Goal: Task Accomplishment & Management: Use online tool/utility

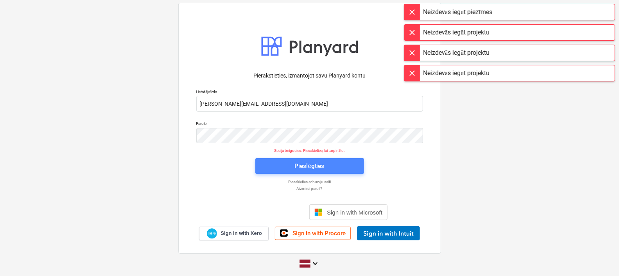
click at [310, 165] on div "Pieslēgties" at bounding box center [309, 166] width 30 height 10
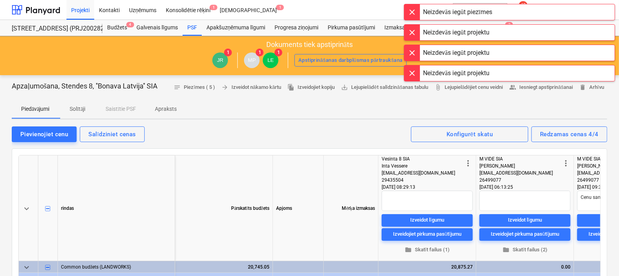
type textarea "x"
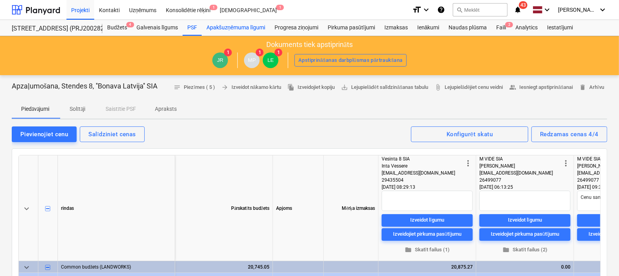
click at [217, 28] on div "Apakšuzņēmuma līgumi" at bounding box center [236, 28] width 68 height 16
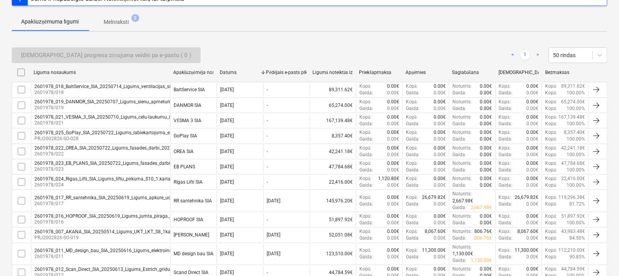
scroll to position [342, 0]
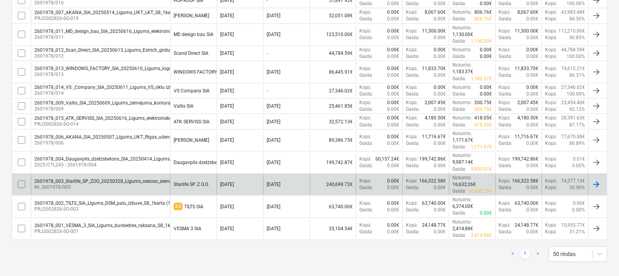
click at [120, 184] on p "Nr. 2601978/003" at bounding box center [136, 187] width 204 height 7
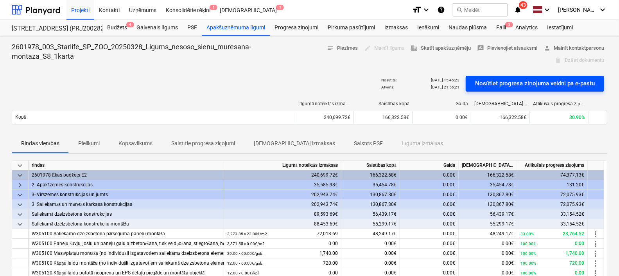
click at [539, 81] on div "Nosūtiet progresa ziņojuma veidni pa e-pastu" at bounding box center [535, 83] width 120 height 10
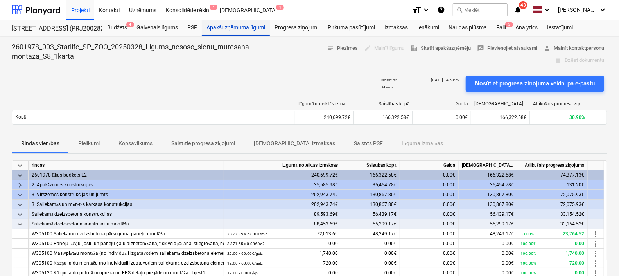
click at [235, 26] on div "Apakšuzņēmuma līgumi" at bounding box center [236, 28] width 68 height 16
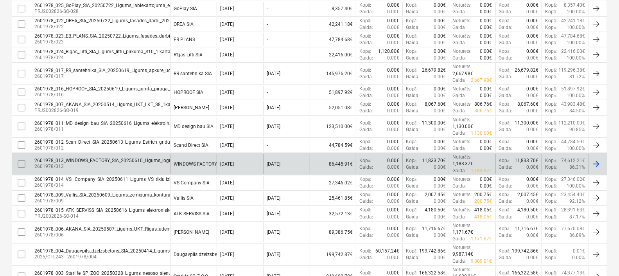
scroll to position [201, 0]
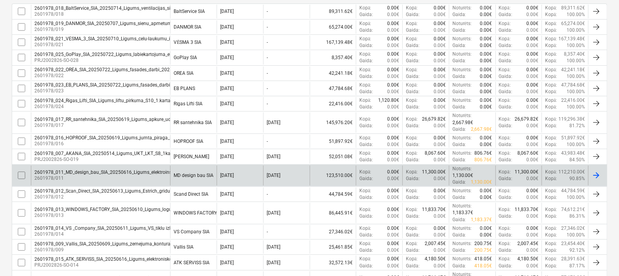
click at [93, 173] on div "2601978_011_MD_design_bau_SIA_20250616_Ligums_elektroinstalaciju_izbuve2_2025-2…" at bounding box center [147, 171] width 226 height 5
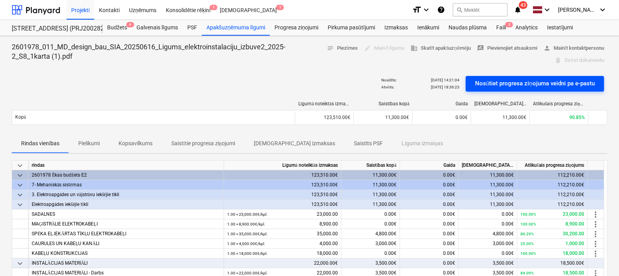
click at [514, 83] on div "Nosūtiet progresa ziņojuma veidni pa e-pastu" at bounding box center [535, 83] width 120 height 10
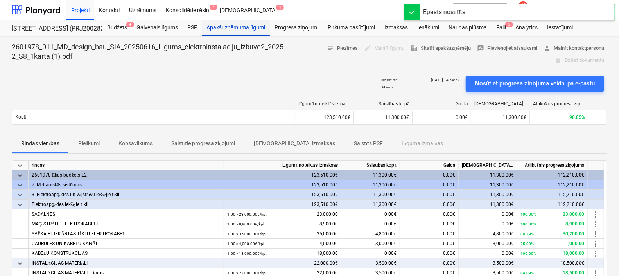
click at [239, 25] on div "Apakšuzņēmuma līgumi" at bounding box center [236, 28] width 68 height 16
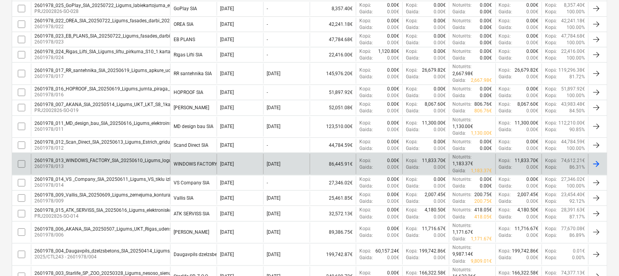
scroll to position [201, 0]
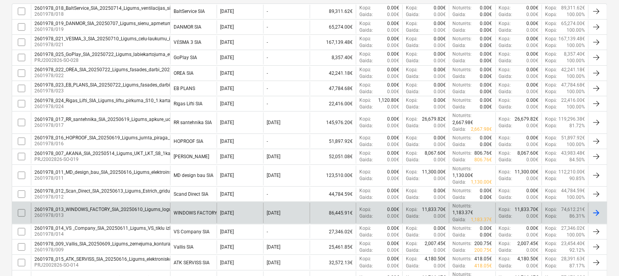
click at [92, 209] on div "2601978_013_WINDOWS_FACTORY_SIA_20250610_Ligums_logu-aluminija_durvju_piegade-m…" at bounding box center [168, 208] width 268 height 5
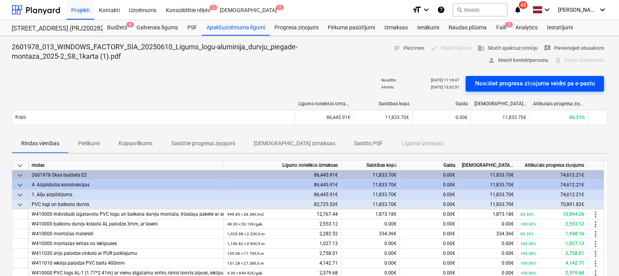
click at [519, 82] on div "Nosūtiet progresa ziņojuma veidni pa e-pastu" at bounding box center [535, 83] width 120 height 10
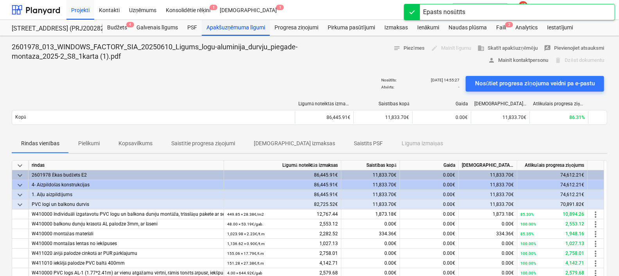
click at [225, 29] on div "Apakšuzņēmuma līgumi" at bounding box center [236, 28] width 68 height 16
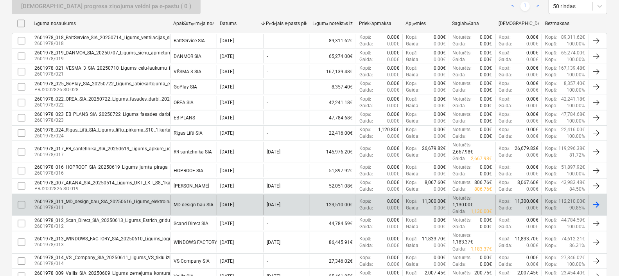
scroll to position [152, 0]
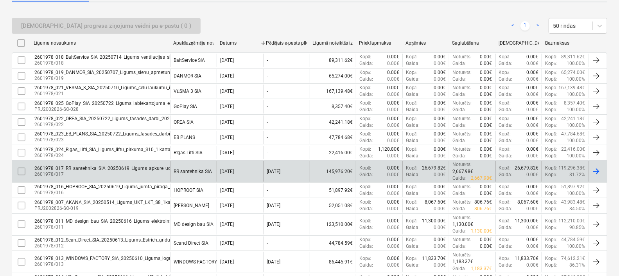
click at [92, 166] on div "2601978_017_RR_santehnika_SIA_20250619_Ligums_apkure_udens_kanalizacija_siltumm…" at bounding box center [162, 167] width 257 height 5
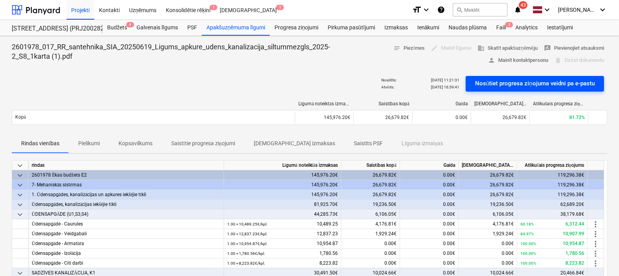
click at [532, 79] on div "Nosūtiet progresa ziņojuma veidni pa e-pastu" at bounding box center [535, 83] width 120 height 10
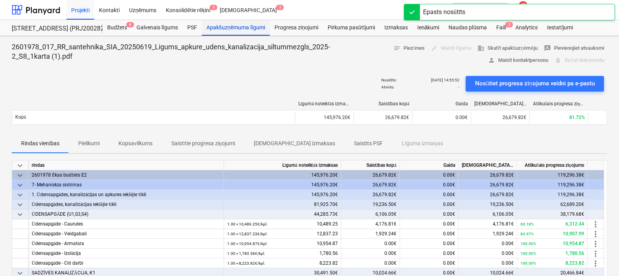
click at [238, 24] on div "Apakšuzņēmuma līgumi" at bounding box center [236, 28] width 68 height 16
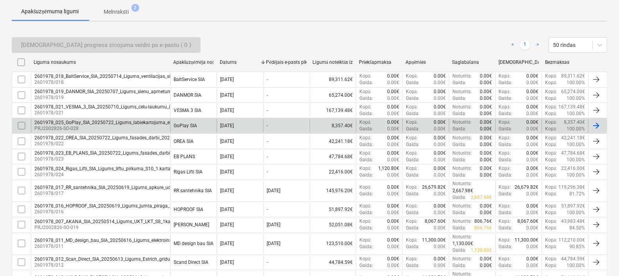
scroll to position [147, 0]
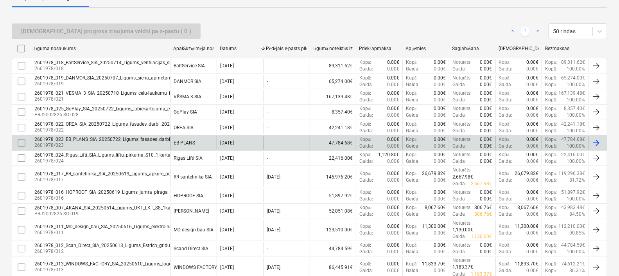
click at [133, 138] on div "2601978_023_EB_PLANS_SIA_20250722_Ligums_fasades_darbi_2025-2_S8_1karta_3v (2).…" at bounding box center [133, 138] width 198 height 5
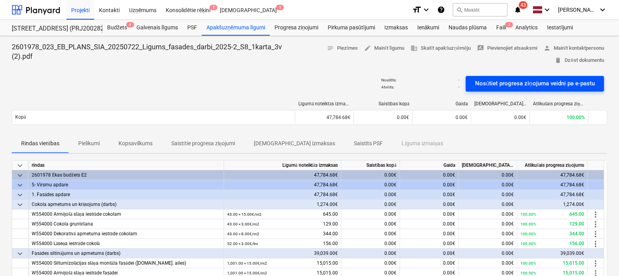
click at [512, 86] on div "Nosūtiet progresa ziņojuma veidni pa e-pastu" at bounding box center [535, 83] width 120 height 10
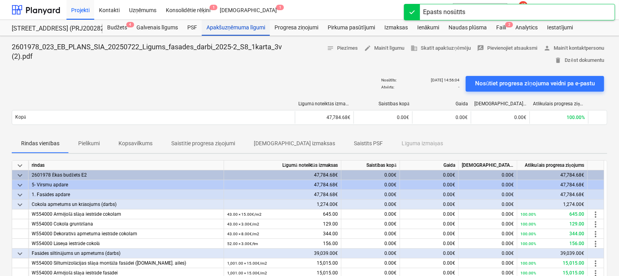
click at [254, 27] on div "Apakšuzņēmuma līgumi" at bounding box center [236, 28] width 68 height 16
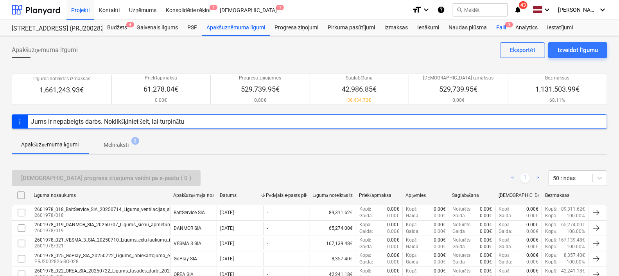
click at [502, 22] on div "Faili 2" at bounding box center [500, 28] width 19 height 16
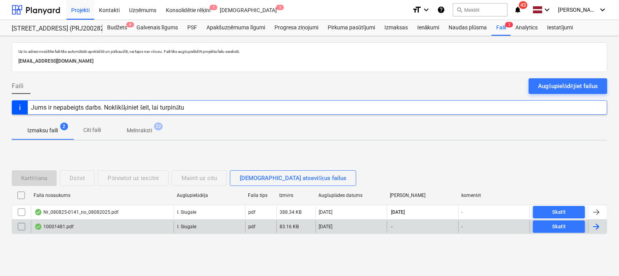
click at [93, 227] on div "10001481.pdf" at bounding box center [102, 226] width 143 height 13
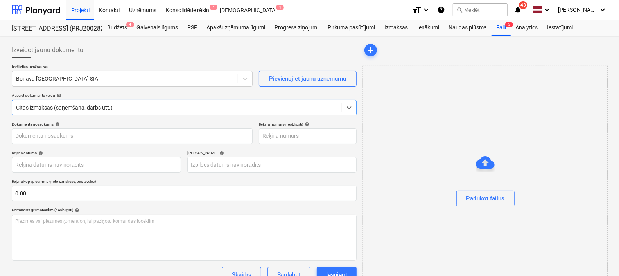
type input "10001481"
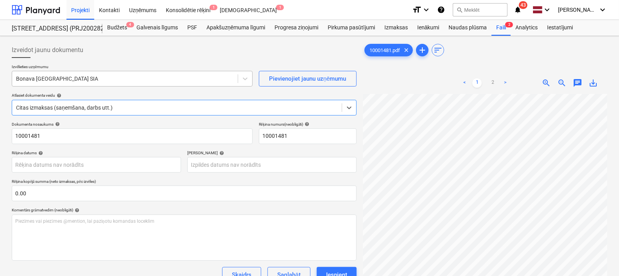
click at [148, 75] on div at bounding box center [125, 79] width 218 height 8
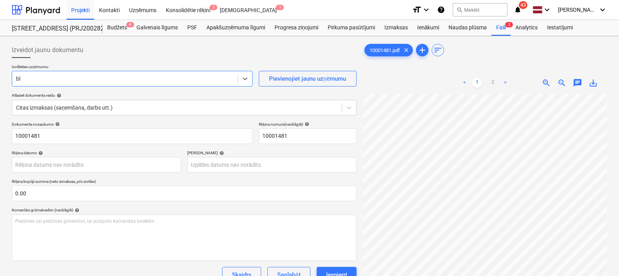
type input "bla"
click at [395, 89] on div "< 1 2 > zoom_in zoom_out chat 0 save_alt" at bounding box center [485, 210] width 244 height 276
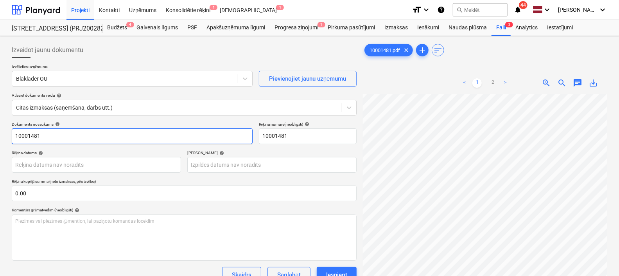
click at [70, 133] on input "10001481" at bounding box center [132, 136] width 241 height 16
type input "10001481.pdf"
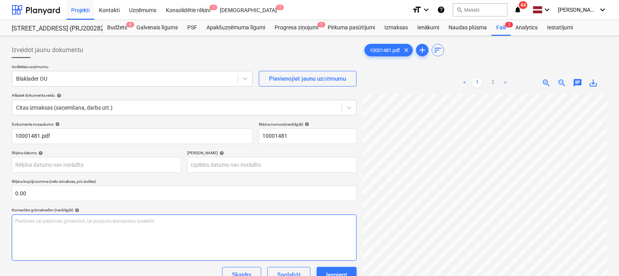
scroll to position [0, 167]
click at [292, 216] on div "Izveidot jaunu dokumentu Izvēlieties uzņēmumu Blaklader OU Pievienojiet jaunu u…" at bounding box center [310, 195] width 602 height 312
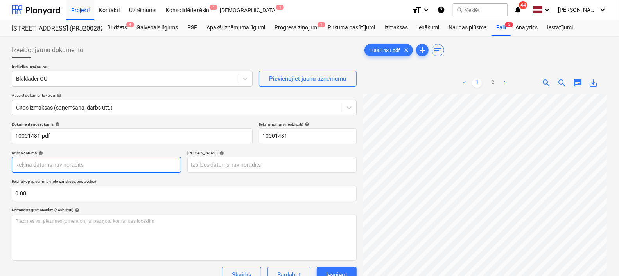
click at [68, 167] on body "Projekti Kontakti Uzņēmums Konsolidētie rēķini 1 Iesūtne 1 format_size keyboard…" at bounding box center [309, 138] width 619 height 276
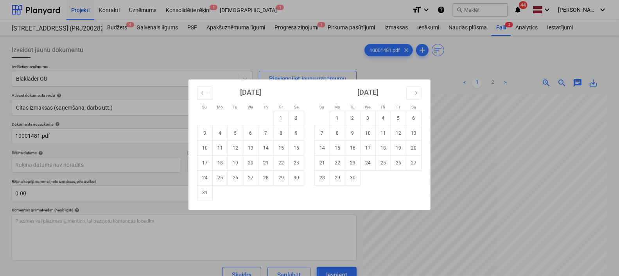
click at [478, 122] on div "Su Mo Tu We Th Fr Sa Su Mo Tu We Th Fr Sa [DATE] 1 2 3 4 5 6 7 8 9 10 11 12 13 …" at bounding box center [309, 138] width 619 height 276
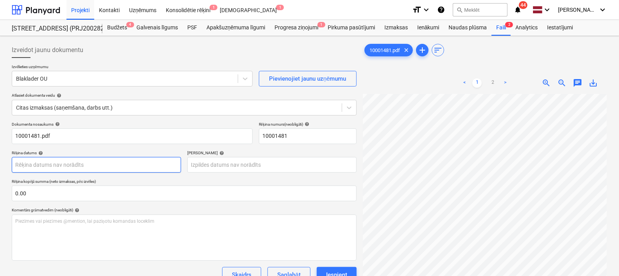
click at [62, 159] on body "Projekti Kontakti Uzņēmums Konsolidētie rēķini 1 Iesūtne 1 format_size keyboard…" at bounding box center [309, 138] width 619 height 276
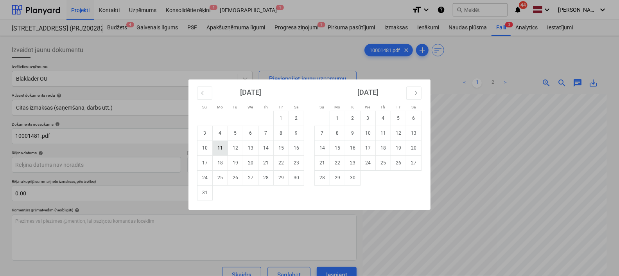
click at [220, 149] on td "11" at bounding box center [220, 147] width 15 height 15
type input "[DATE]"
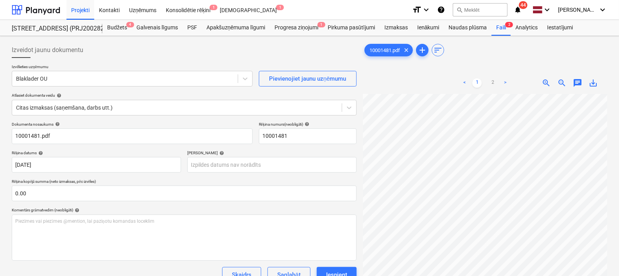
scroll to position [95, 0]
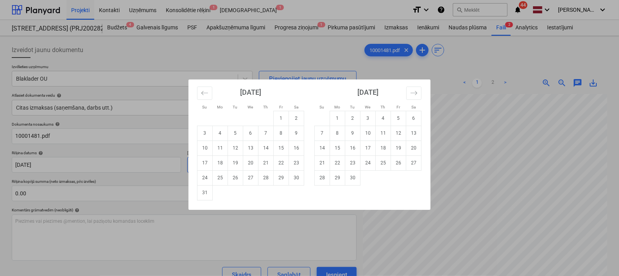
click at [228, 169] on body "Projekti Kontakti Uzņēmums Konsolidētie rēķini 1 Iesūtne 1 format_size keyboard…" at bounding box center [309, 138] width 619 height 276
click at [381, 164] on td "25" at bounding box center [383, 162] width 15 height 15
type input "[DATE]"
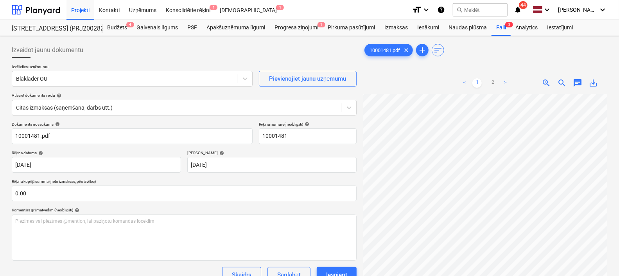
click at [207, 119] on div "Izveidot jaunu dokumentu Izvēlieties uzņēmumu Blaklader OU Pievienojiet jaunu u…" at bounding box center [310, 195] width 602 height 312
click at [362, 235] on div "10001481.pdf clear add sort < 1 2 > zoom_in zoom_out chat 0 save_alt" at bounding box center [485, 195] width 251 height 312
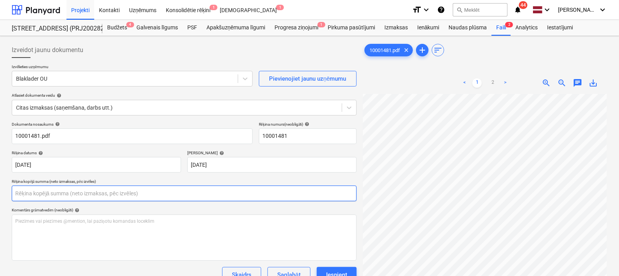
click at [126, 195] on input "text" at bounding box center [184, 193] width 345 height 16
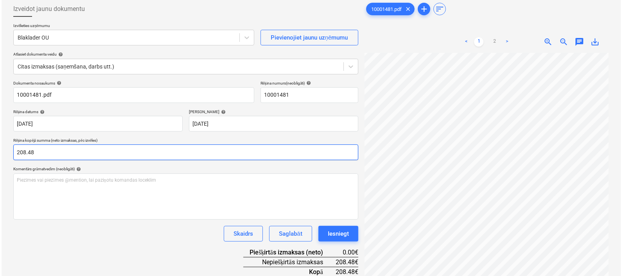
scroll to position [78, 0]
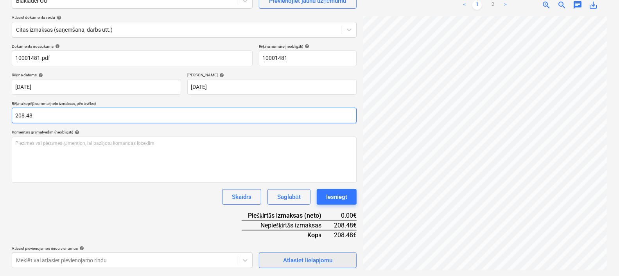
type input "208.48"
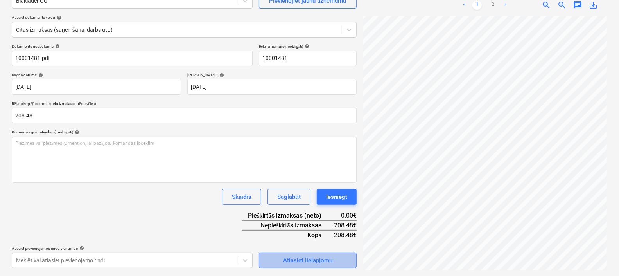
click at [306, 260] on div "Atlasiet lielapjomu" at bounding box center [307, 260] width 49 height 10
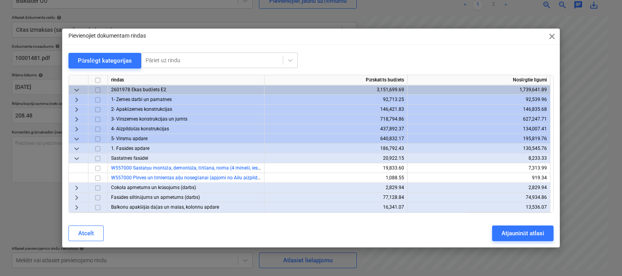
click at [73, 137] on span "keyboard_arrow_down" at bounding box center [76, 138] width 9 height 9
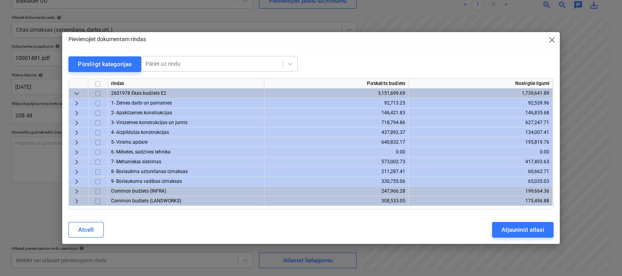
click at [74, 171] on span "keyboard_arrow_right" at bounding box center [76, 171] width 9 height 9
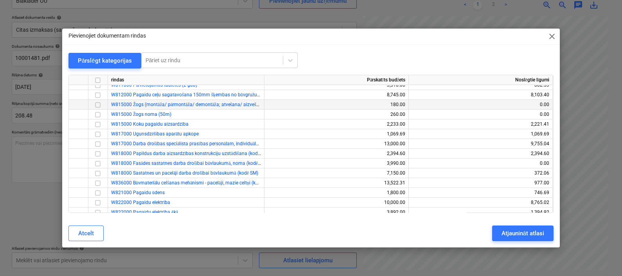
scroll to position [147, 0]
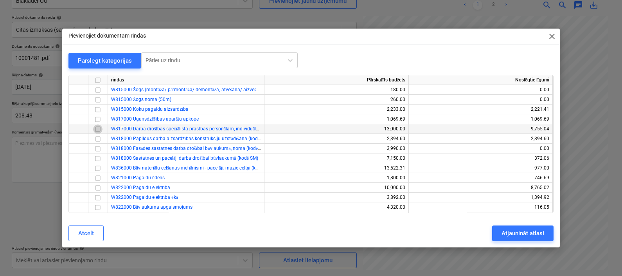
click at [97, 129] on input "checkbox" at bounding box center [97, 128] width 9 height 9
click at [527, 231] on div "Atjaunināt atlasi" at bounding box center [522, 233] width 43 height 10
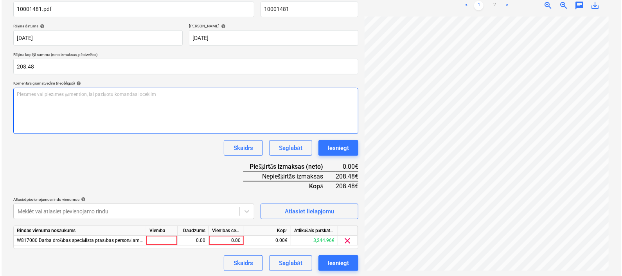
scroll to position [127, 0]
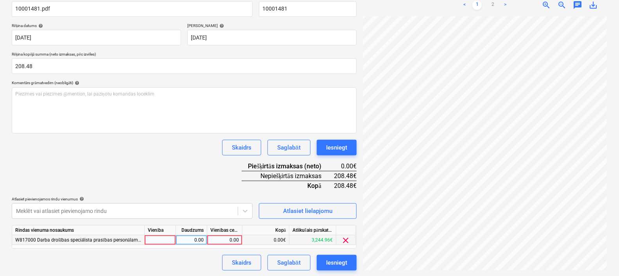
click at [240, 238] on div "0.00" at bounding box center [224, 240] width 35 height 10
type input "208.48"
click at [328, 262] on div "Iesniegt" at bounding box center [336, 262] width 21 height 10
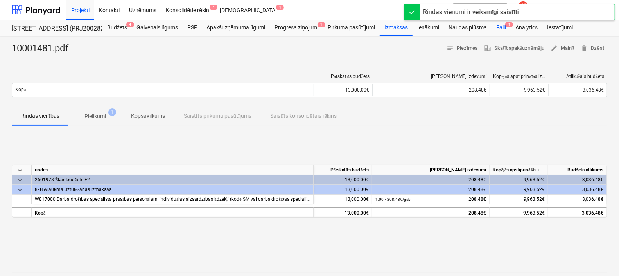
click at [497, 24] on div "Faili 1" at bounding box center [500, 28] width 19 height 16
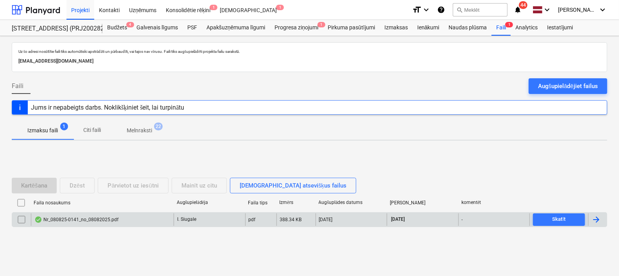
click at [104, 216] on div "Nr_080825-0141_no_08082025.pdf" at bounding box center [76, 219] width 84 height 6
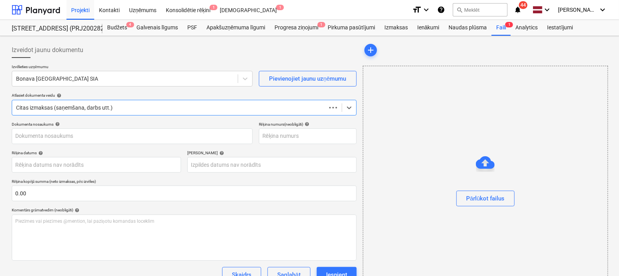
type input "080825-0141"
type input "[DATE]"
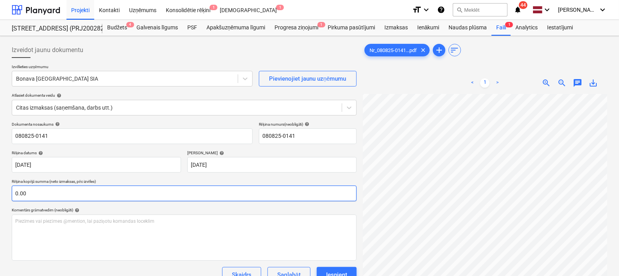
scroll to position [90, 167]
click at [262, 196] on div "Izveidot jaunu dokumentu Izvēlieties uzņēmumu Bonava Latvija SIA Pievienojiet j…" at bounding box center [310, 195] width 602 height 312
click at [581, 275] on html "Projekti Kontakti Uzņēmums Konsolidētie rēķini 1 Iesūtne 1 format_size keyboard…" at bounding box center [309, 138] width 619 height 276
click at [94, 78] on div at bounding box center [125, 79] width 218 height 8
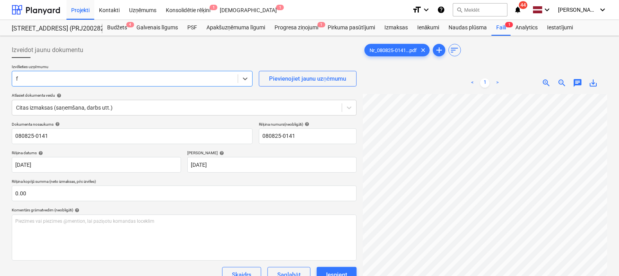
scroll to position [895, 0]
type input "fn"
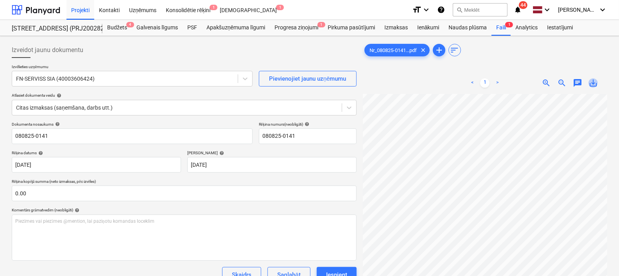
click at [593, 81] on span "save_alt" at bounding box center [592, 82] width 9 height 9
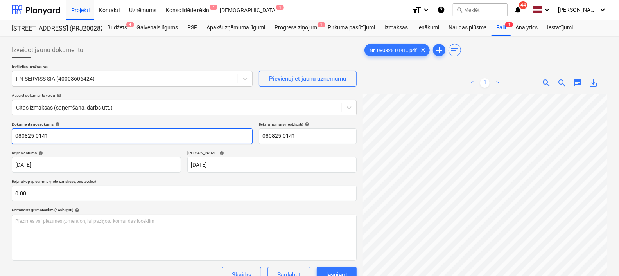
drag, startPoint x: 51, startPoint y: 134, endPoint x: 61, endPoint y: 134, distance: 9.8
click at [51, 134] on input "080825-0141" at bounding box center [132, 136] width 241 height 16
drag, startPoint x: 67, startPoint y: 134, endPoint x: 0, endPoint y: 133, distance: 67.3
click at [0, 133] on html "Projekti Kontakti Uzņēmums Konsolidētie rēķini 1 Iesūtne 1 format_size keyboard…" at bounding box center [309, 138] width 619 height 276
paste input "Nr_080825-0141_no_08082025"
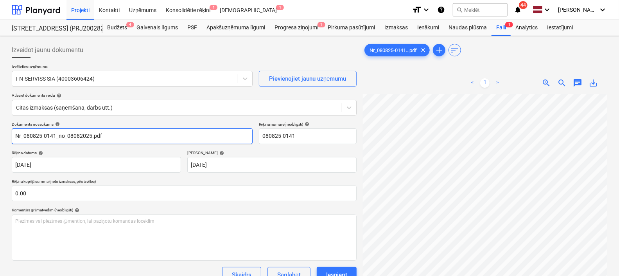
type input "Nr_080825-0141_no_08082025.pdf"
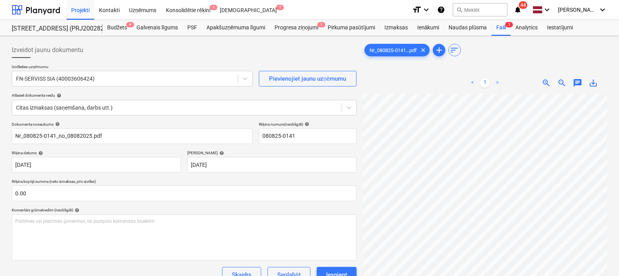
scroll to position [136, 167]
click at [389, 84] on div "< 1 > zoom_in zoom_out chat 0 save_alt" at bounding box center [485, 210] width 244 height 276
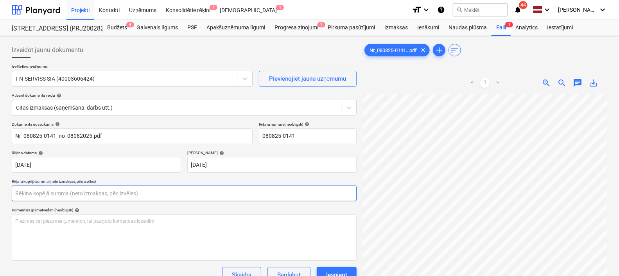
click at [82, 191] on input "text" at bounding box center [184, 193] width 345 height 16
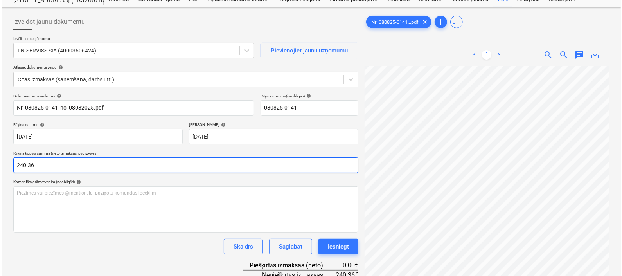
scroll to position [78, 0]
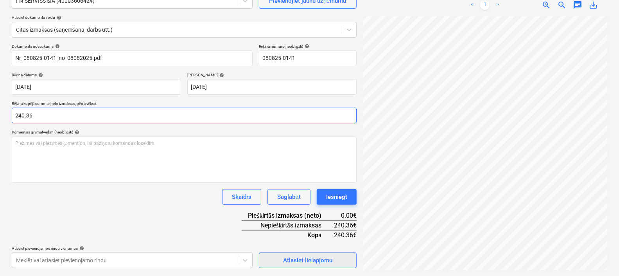
type input "240.36"
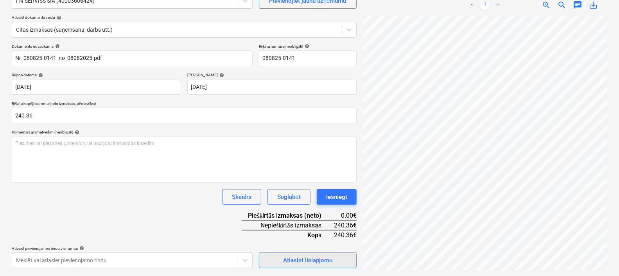
click at [313, 261] on div "Atlasiet lielapjomu" at bounding box center [307, 260] width 49 height 10
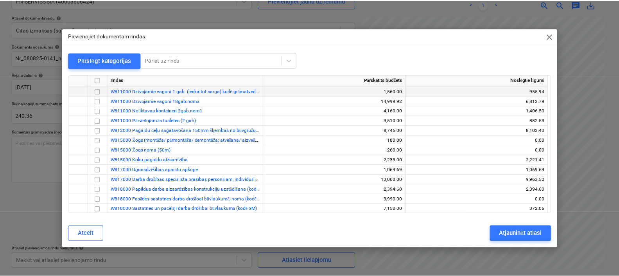
scroll to position [97, 0]
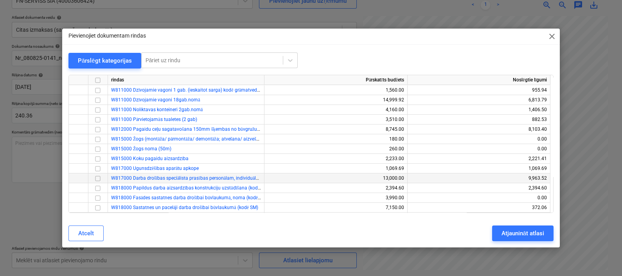
click at [96, 179] on input "checkbox" at bounding box center [97, 178] width 9 height 9
click at [519, 231] on div "Atjaunināt atlasi" at bounding box center [522, 233] width 43 height 10
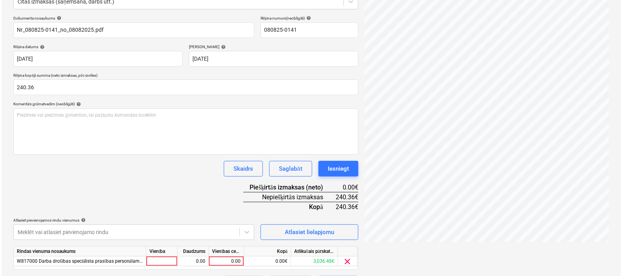
scroll to position [127, 0]
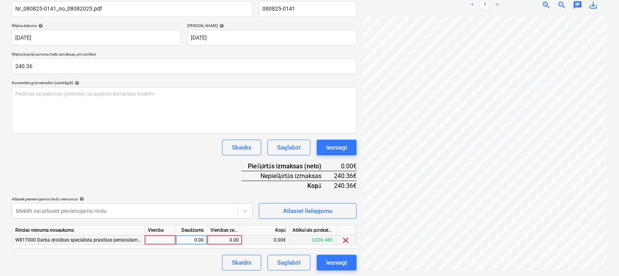
click at [224, 236] on div "0.00" at bounding box center [224, 240] width 29 height 10
type input "240.36"
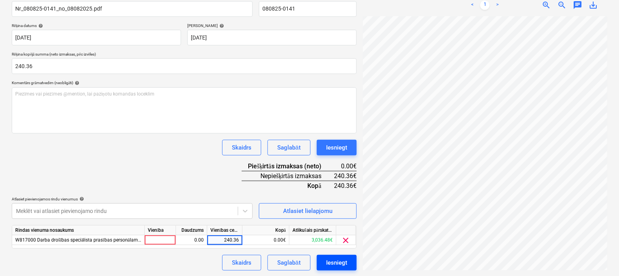
click at [345, 265] on div "Iesniegt" at bounding box center [336, 262] width 21 height 10
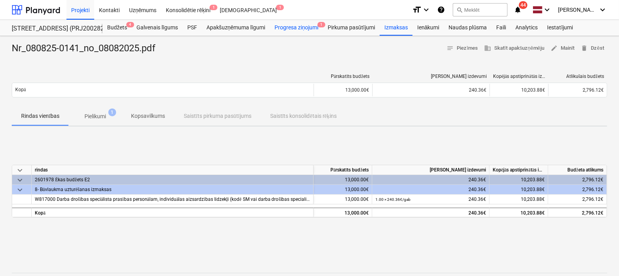
click at [297, 28] on div "Progresa ziņojumi 1" at bounding box center [296, 28] width 53 height 16
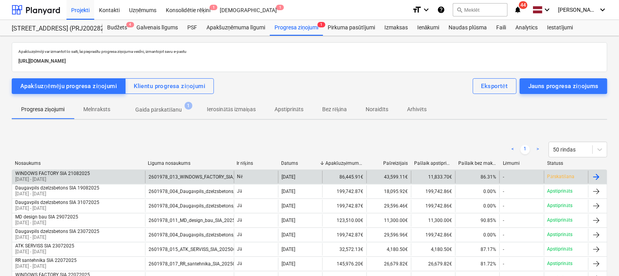
click at [194, 172] on div "2601978_013_WINDOWS_FACTORY_SIA_20250610_Ligums_logu-aluminija_durvju_piegade-m…" at bounding box center [189, 176] width 89 height 13
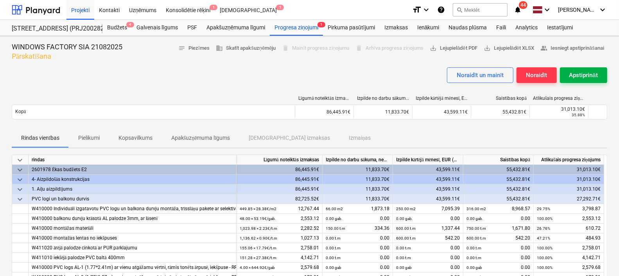
click at [584, 72] on div "Apstiprināt" at bounding box center [583, 75] width 29 height 10
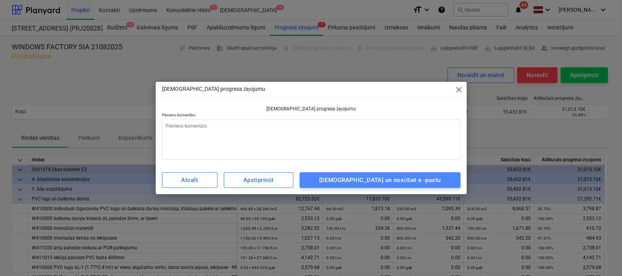
click at [405, 176] on div "[DEMOGRAPHIC_DATA] un nosūtiet e -pastu" at bounding box center [380, 180] width 122 height 10
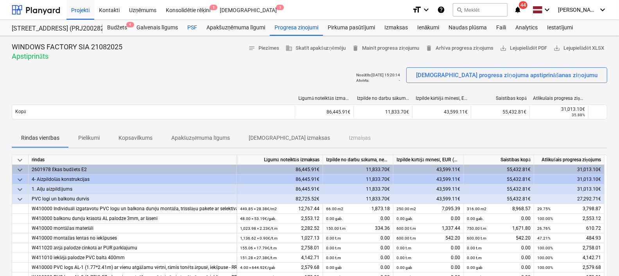
click at [188, 28] on div "PSF" at bounding box center [192, 28] width 19 height 16
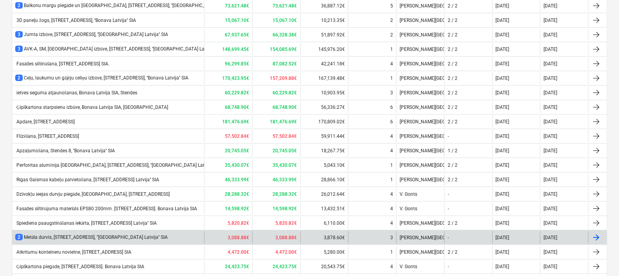
scroll to position [592, 0]
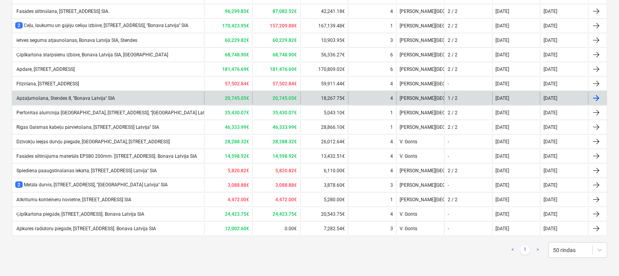
click at [60, 99] on div "Apzaļumošana, Stendes 8, ''Bonava Latvija'' SIA" at bounding box center [108, 98] width 192 height 13
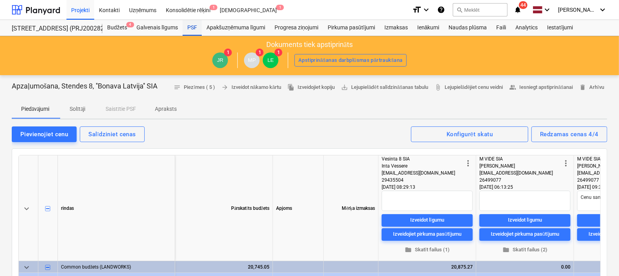
click at [194, 28] on div "PSF" at bounding box center [192, 28] width 19 height 16
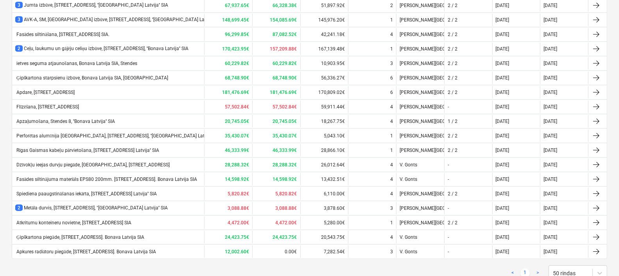
scroll to position [592, 0]
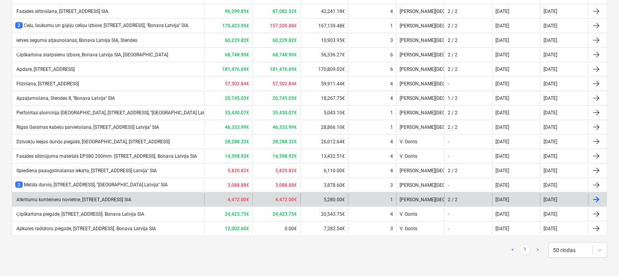
click at [103, 193] on div "Atkritumu konteineru novietne, [STREET_ADDRESS] SIA" at bounding box center [108, 199] width 192 height 13
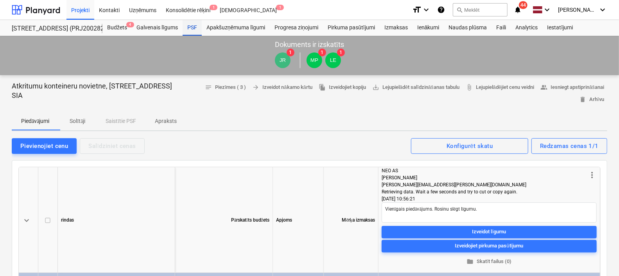
click at [188, 28] on div "PSF" at bounding box center [192, 28] width 19 height 16
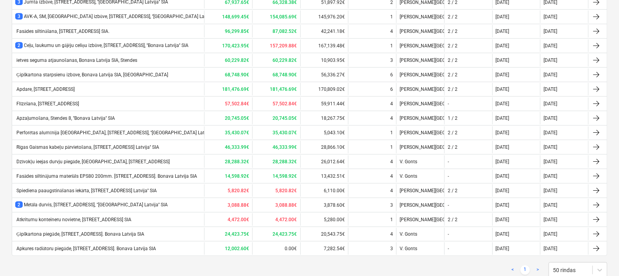
scroll to position [592, 0]
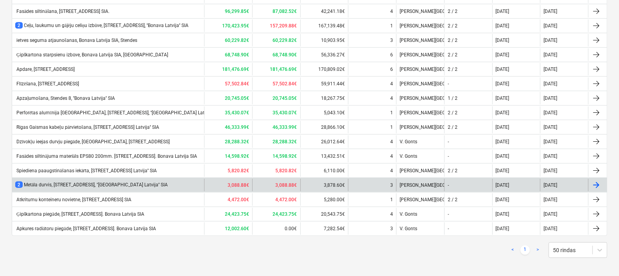
click at [84, 183] on div "2 Metāla durvis, [STREET_ADDRESS], "[GEOGRAPHIC_DATA] Latvija'' SIA" at bounding box center [91, 184] width 152 height 7
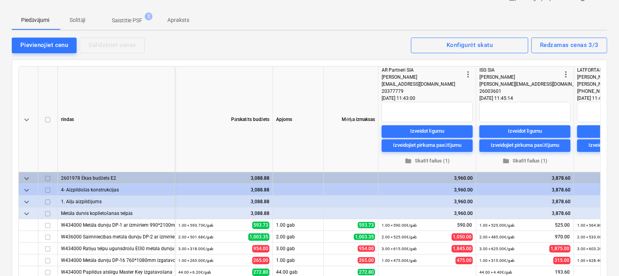
scroll to position [97, 0]
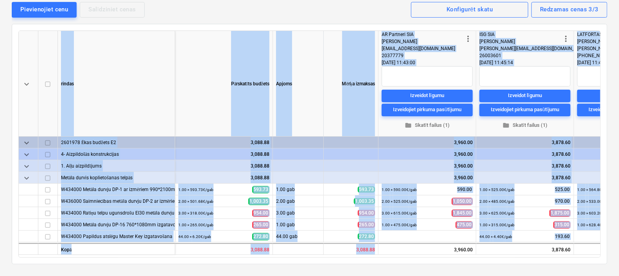
drag, startPoint x: 395, startPoint y: 253, endPoint x: 473, endPoint y: 256, distance: 77.5
click at [473, 256] on div "keyboard_arrow_down rindas Pārskatīts budžets Apjoms Mērķa izmaksas more_vert A…" at bounding box center [309, 144] width 595 height 240
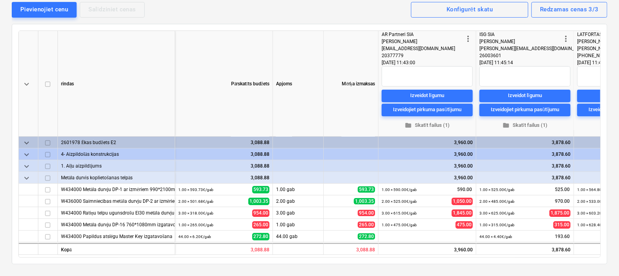
drag, startPoint x: 473, startPoint y: 256, endPoint x: 433, endPoint y: 256, distance: 39.5
click at [433, 256] on div "keyboard_arrow_down rindas Pārskatīts budžets Apjoms Mērķa izmaksas more_vert A…" at bounding box center [309, 144] width 595 height 240
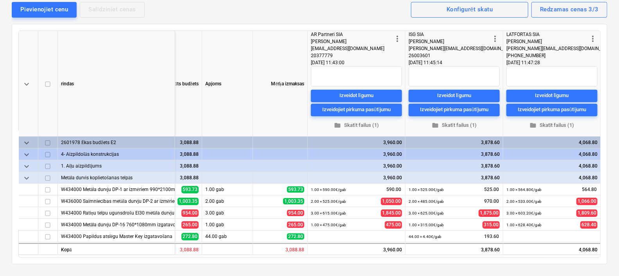
scroll to position [0, 0]
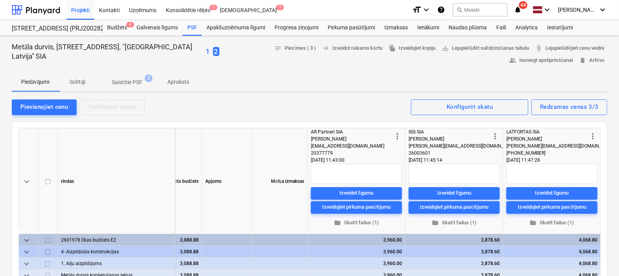
click at [206, 52] on p "1" at bounding box center [208, 51] width 4 height 9
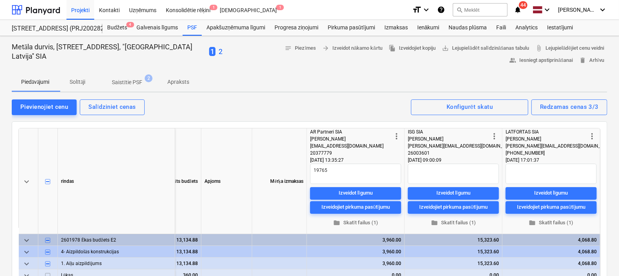
click at [219, 50] on p "2" at bounding box center [221, 51] width 4 height 9
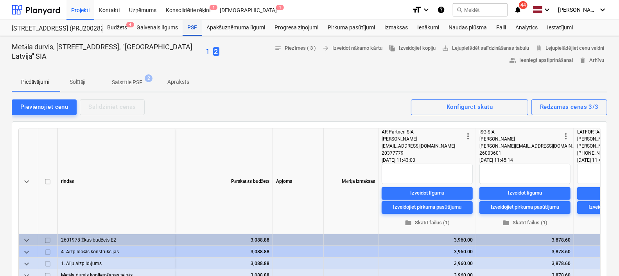
drag, startPoint x: 192, startPoint y: 25, endPoint x: 195, endPoint y: 29, distance: 4.8
click at [192, 25] on div "PSF" at bounding box center [192, 28] width 19 height 16
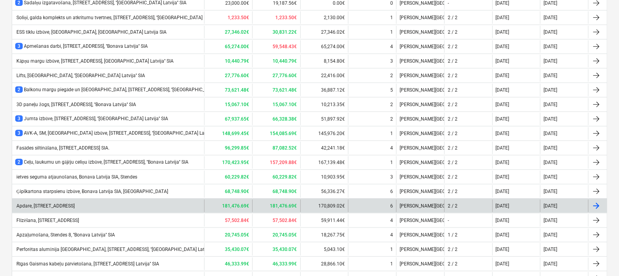
scroll to position [592, 0]
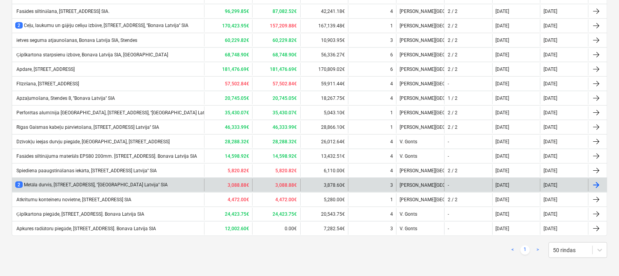
click at [59, 181] on div "2 Metāla durvis, [STREET_ADDRESS], "[GEOGRAPHIC_DATA] Latvija'' SIA" at bounding box center [91, 184] width 152 height 7
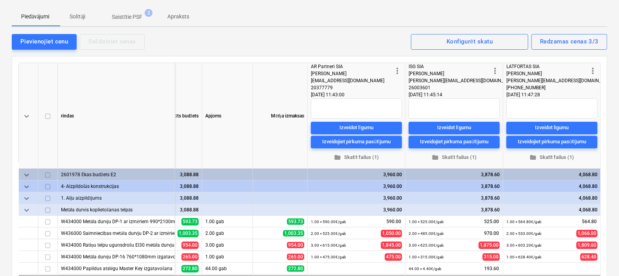
scroll to position [18, 0]
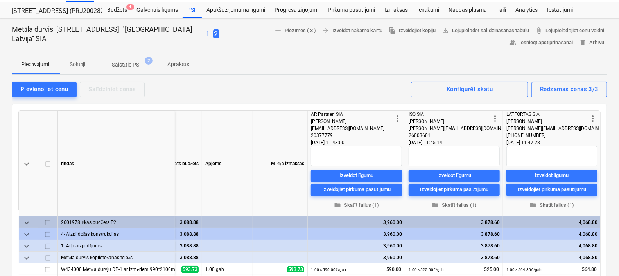
click at [206, 36] on p "1" at bounding box center [208, 33] width 4 height 9
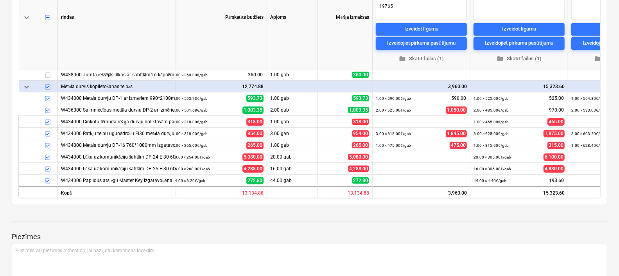
scroll to position [50, 0]
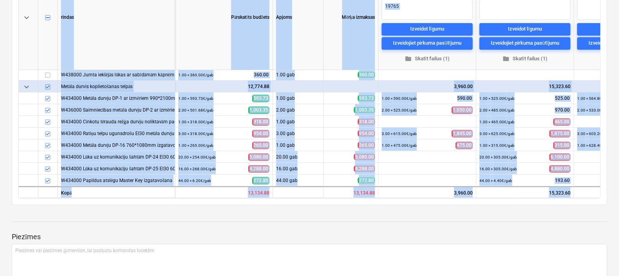
drag, startPoint x: 285, startPoint y: 197, endPoint x: 348, endPoint y: 204, distance: 63.0
click at [348, 204] on div "Metāla durvis, [STREET_ADDRESS], "Bonava Latvija'' SIA 1 2 notes Piezīmes arrow…" at bounding box center [309, 96] width 619 height 449
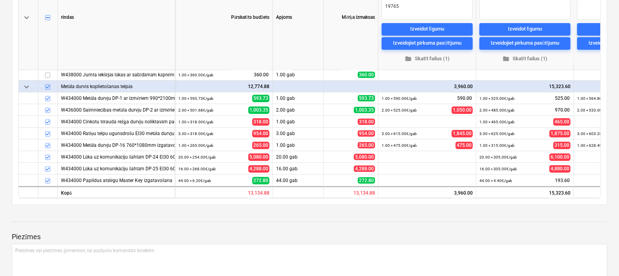
drag, startPoint x: 348, startPoint y: 204, endPoint x: 323, endPoint y: 225, distance: 32.5
click at [326, 218] on div "Piezīmes Piezīmes vai piezīmes @mention, lai paziņotu komandas loceklim ﻿ Sagla…" at bounding box center [309, 263] width 595 height 104
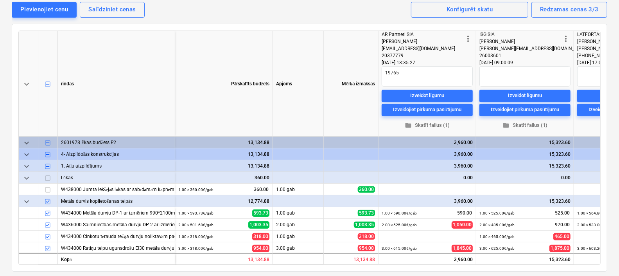
scroll to position [0, 0]
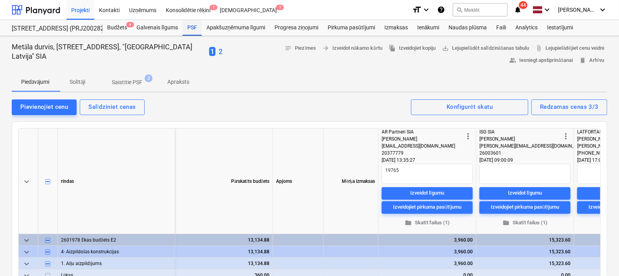
drag, startPoint x: 189, startPoint y: 25, endPoint x: 192, endPoint y: 31, distance: 6.6
click at [189, 25] on div "PSF" at bounding box center [192, 28] width 19 height 16
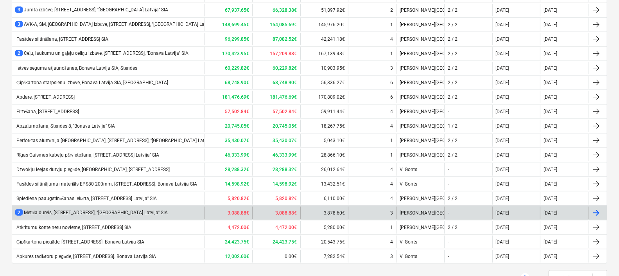
scroll to position [592, 0]
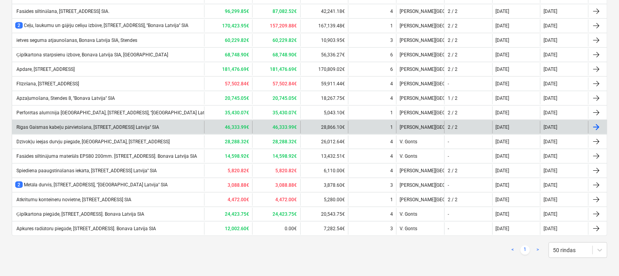
click at [68, 125] on div "Rīgas Gaismas kabeļu pārvietošana, [STREET_ADDRESS] Latvija'' SIA" at bounding box center [87, 127] width 144 height 6
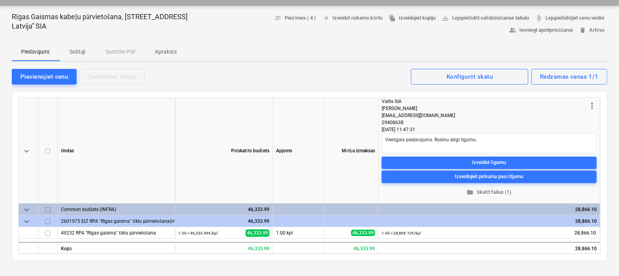
scroll to position [48, 0]
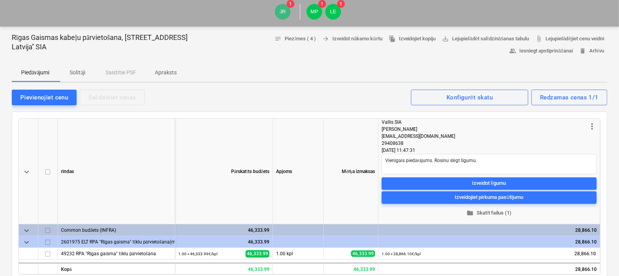
click at [500, 210] on span "folder Skatīt failus (1)" at bounding box center [489, 212] width 209 height 9
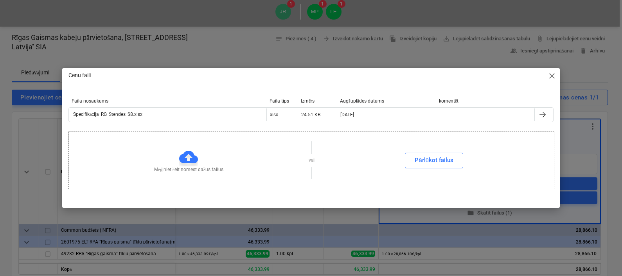
click at [500, 210] on div "Cenu faili close Faila nosaukums Faila tips Izmērs Augšuplādes datums komentēt …" at bounding box center [311, 138] width 622 height 276
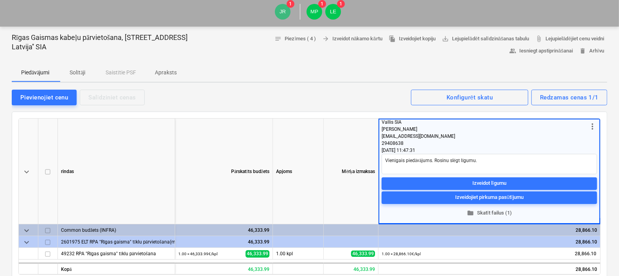
click at [490, 212] on span "folder Skatīt failus (1)" at bounding box center [489, 212] width 209 height 9
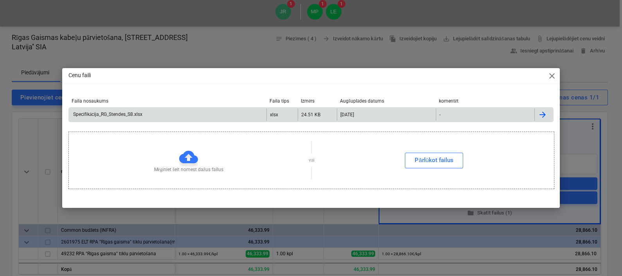
click at [123, 111] on div "Specifikācija_RG_Stendes_S8.xlsx" at bounding box center [107, 114] width 70 height 6
click at [193, 87] on div "Cenu faili close Faila nosaukums Faila tips Izmērs Augšuplādes datums komentēt …" at bounding box center [310, 138] width 497 height 140
click at [548, 81] on div "Cenu faili close" at bounding box center [310, 76] width 497 height 16
click at [551, 74] on span "close" at bounding box center [551, 75] width 9 height 9
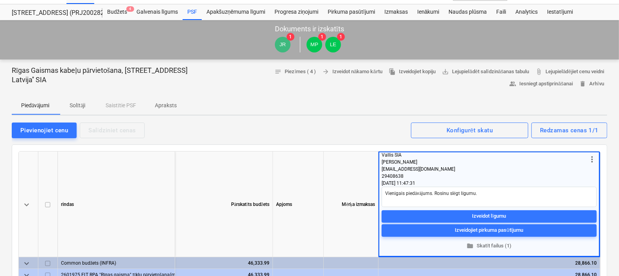
scroll to position [0, 0]
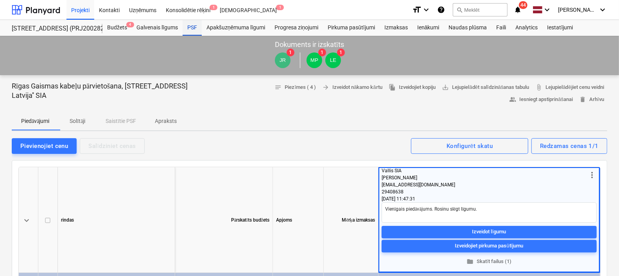
click at [187, 28] on div "PSF" at bounding box center [192, 28] width 19 height 16
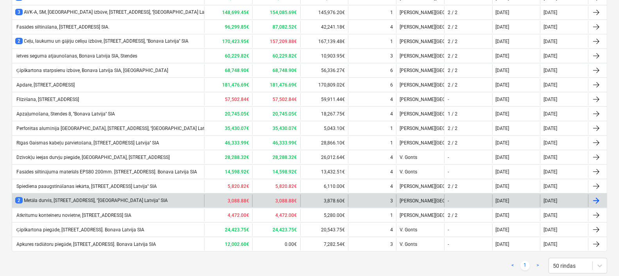
scroll to position [592, 0]
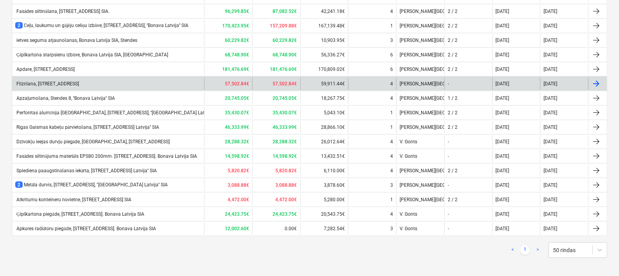
click at [46, 84] on div "Flīzēšana, [STREET_ADDRESS]" at bounding box center [108, 83] width 192 height 13
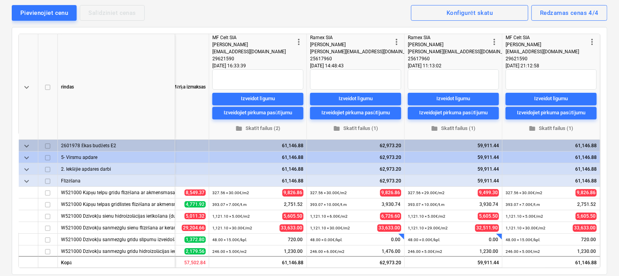
scroll to position [97, 0]
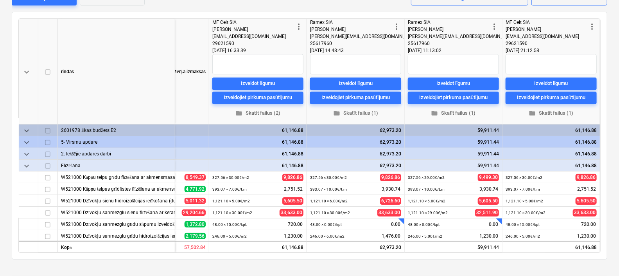
click at [522, 254] on div "keyboard_arrow_down rindas Apjoms Mērķa izmaksas more_vert MF Celt SIA [PERSON_…" at bounding box center [309, 135] width 595 height 247
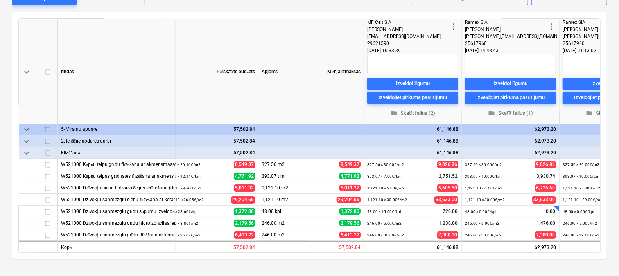
scroll to position [0, 0]
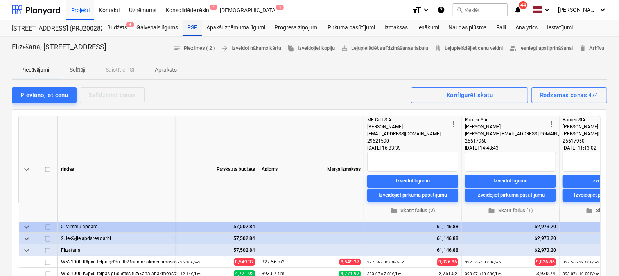
click at [192, 27] on div "PSF" at bounding box center [192, 28] width 19 height 16
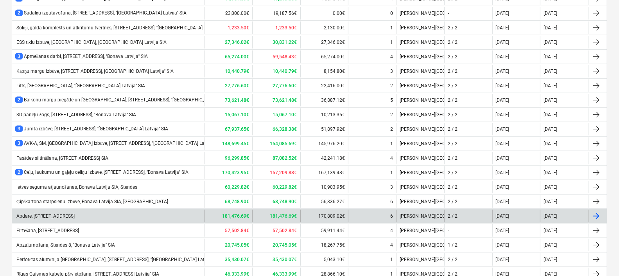
scroll to position [592, 0]
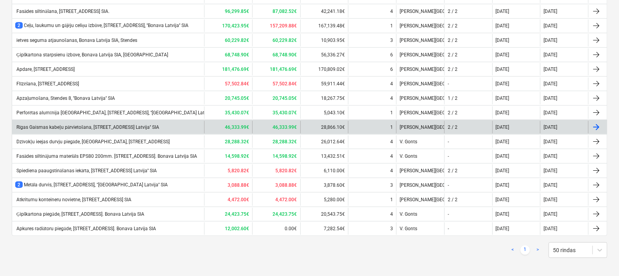
click at [85, 124] on div "Rīgas Gaismas kabeļu pārvietošana, [STREET_ADDRESS] Latvija'' SIA" at bounding box center [87, 127] width 144 height 6
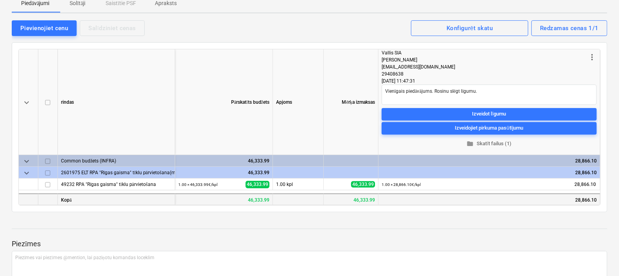
scroll to position [97, 0]
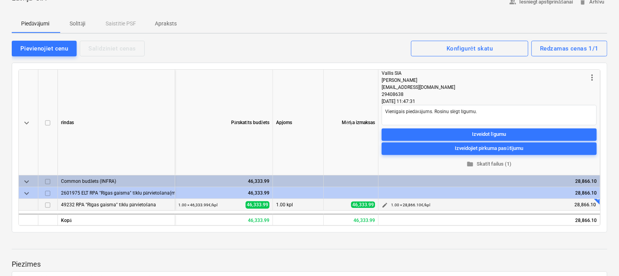
type textarea "x"
